Goal: Find specific page/section: Find specific page/section

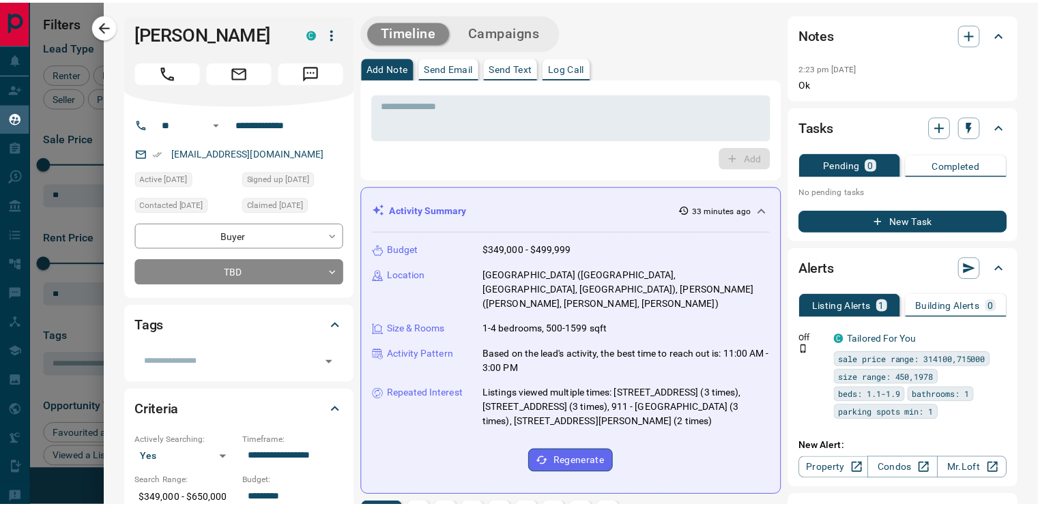
scroll to position [374, 780]
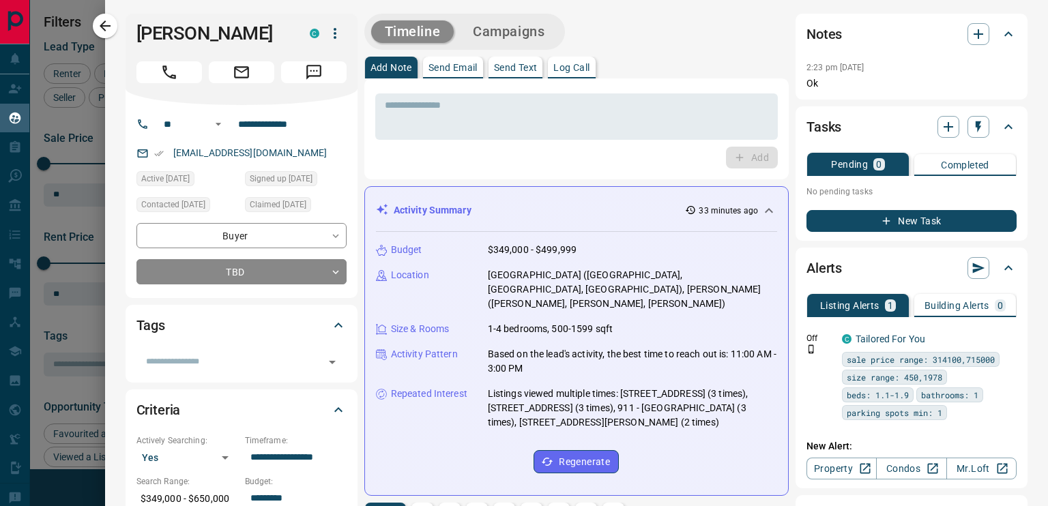
click at [104, 29] on icon "button" at bounding box center [105, 25] width 11 height 11
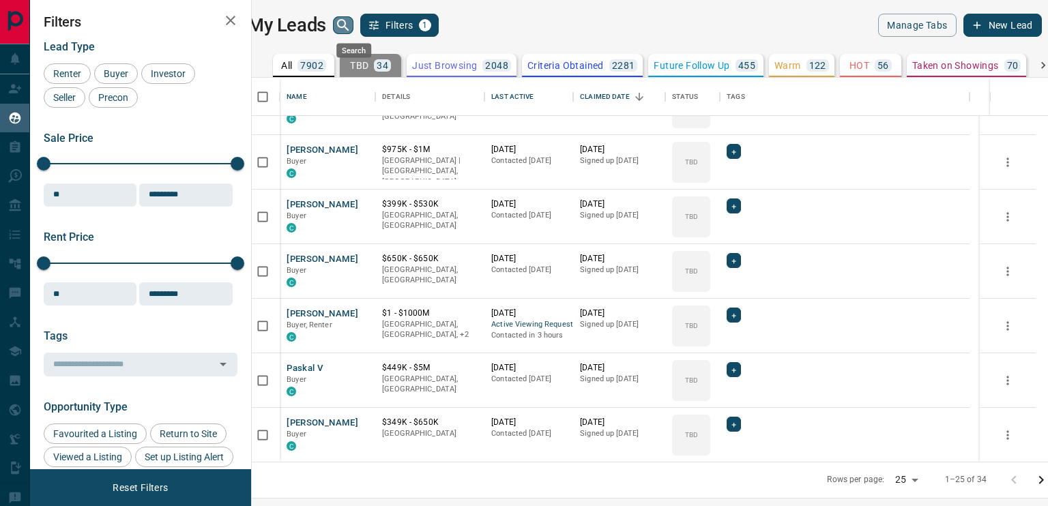
click at [351, 21] on icon "search button" at bounding box center [343, 25] width 16 height 16
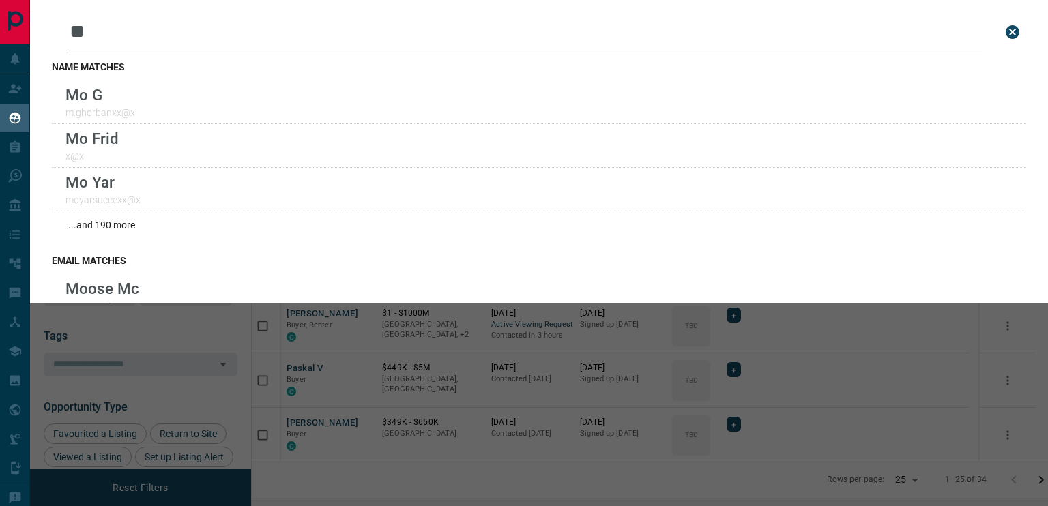
type input "*"
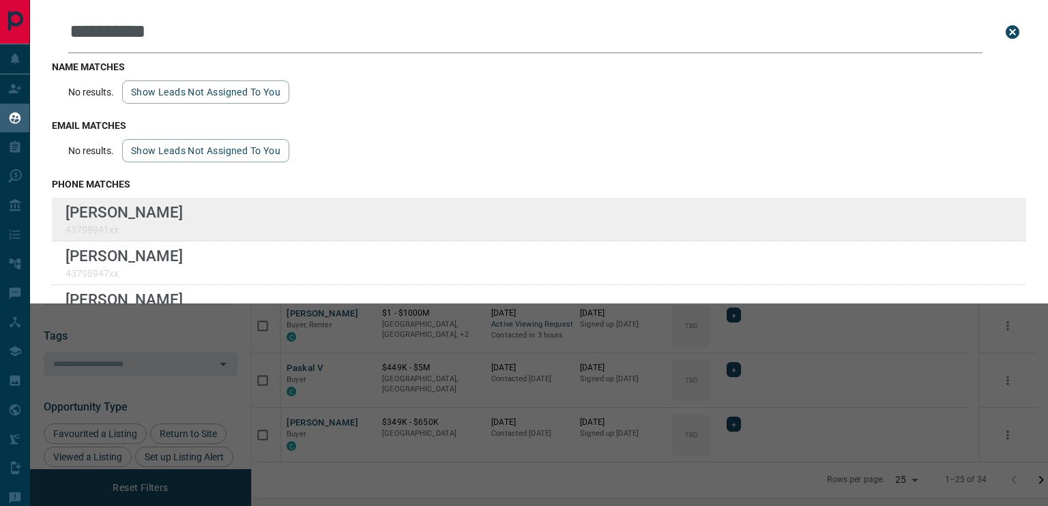
type input "**********"
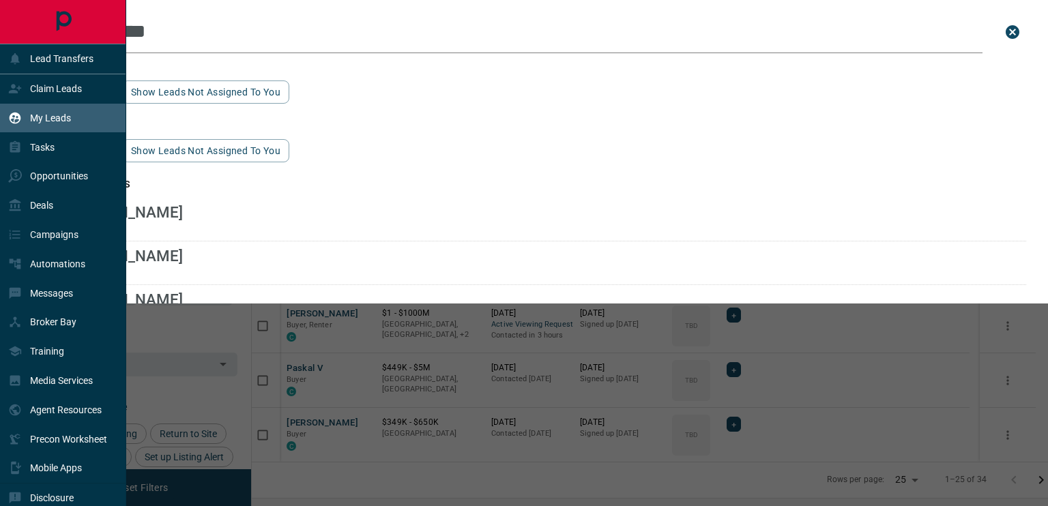
click at [58, 114] on p "My Leads" at bounding box center [50, 118] width 41 height 11
click at [65, 68] on div "Lead Transfers" at bounding box center [50, 59] width 85 height 23
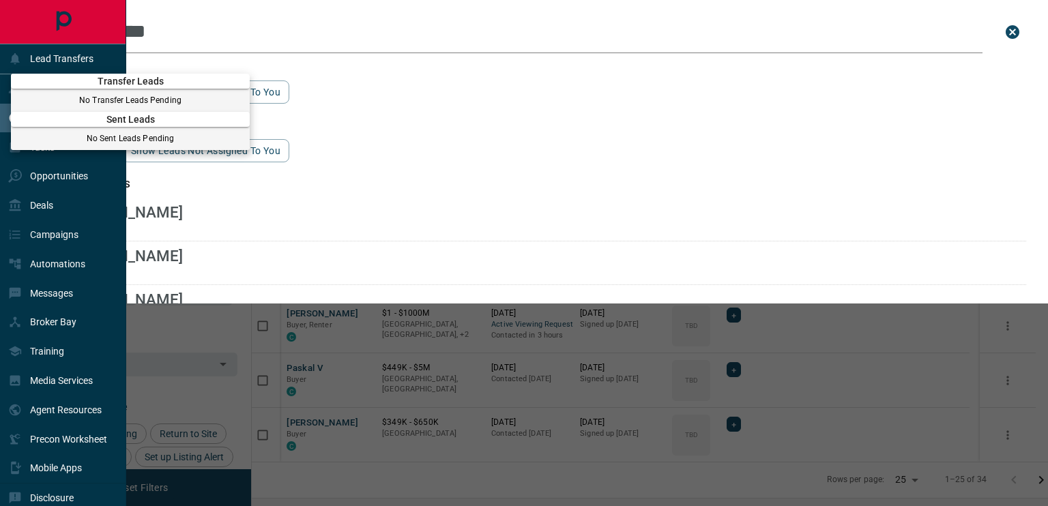
click at [50, 201] on div at bounding box center [524, 253] width 1048 height 506
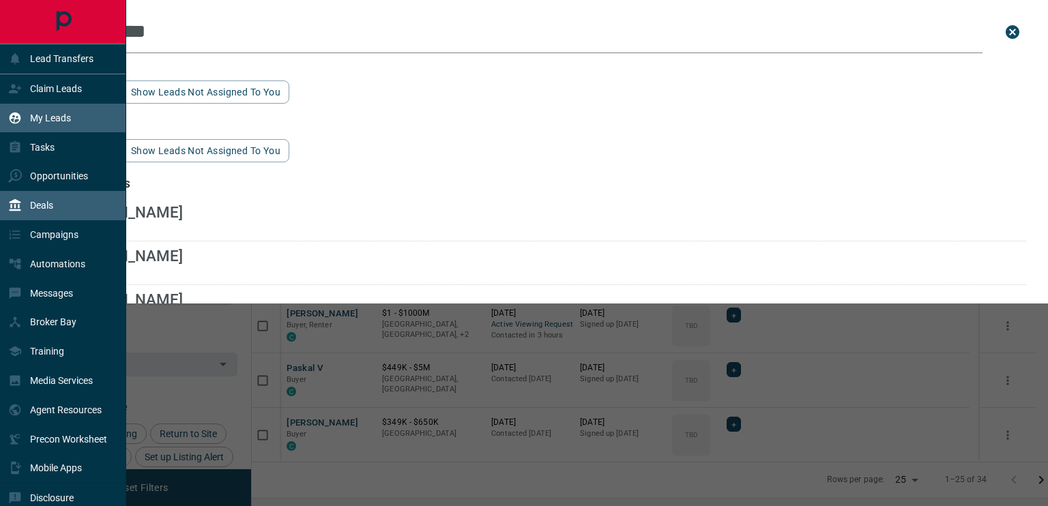
click at [50, 205] on p "Deals" at bounding box center [41, 205] width 23 height 11
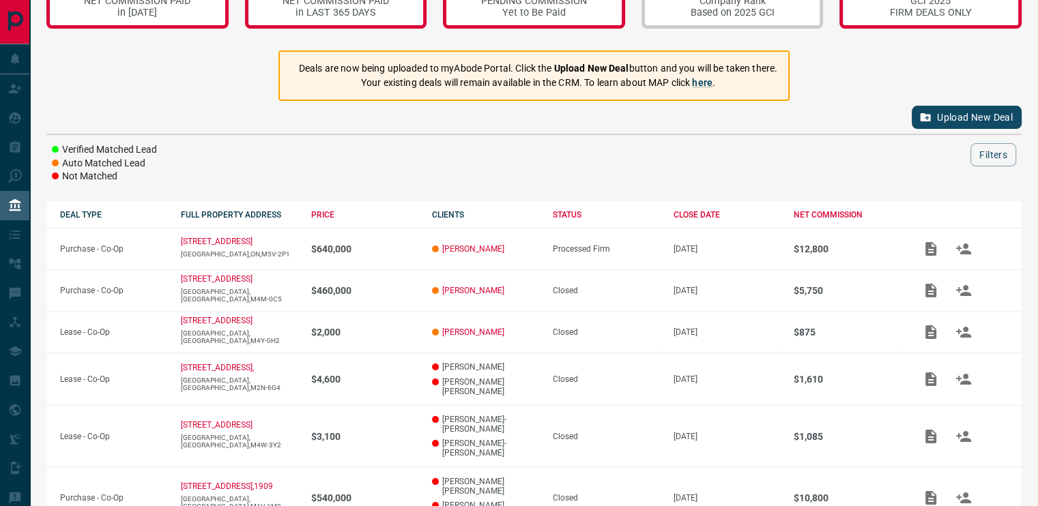
scroll to position [62, 0]
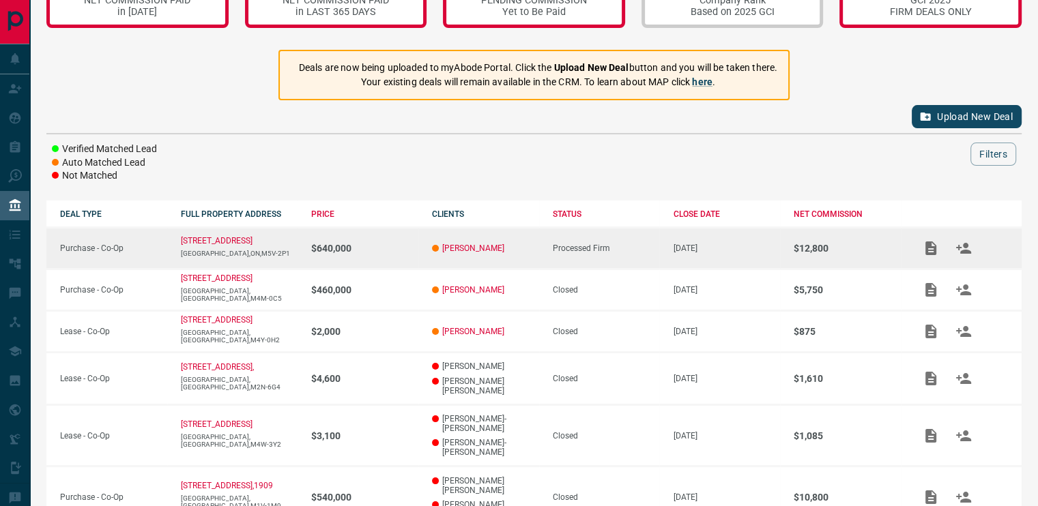
click at [793, 245] on p "$12,800" at bounding box center [846, 248] width 107 height 11
